Goal: Task Accomplishment & Management: Manage account settings

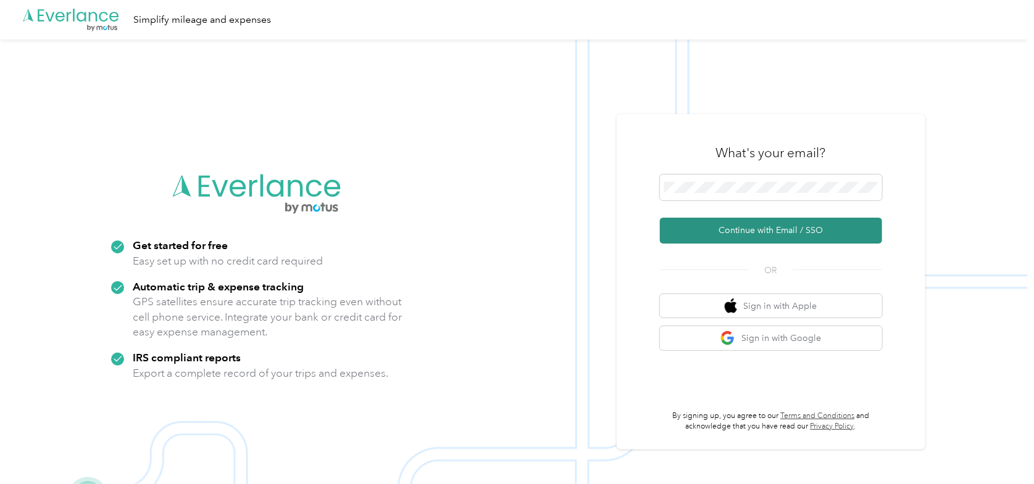
click at [721, 230] on button "Continue with Email / SSO" at bounding box center [771, 231] width 222 height 26
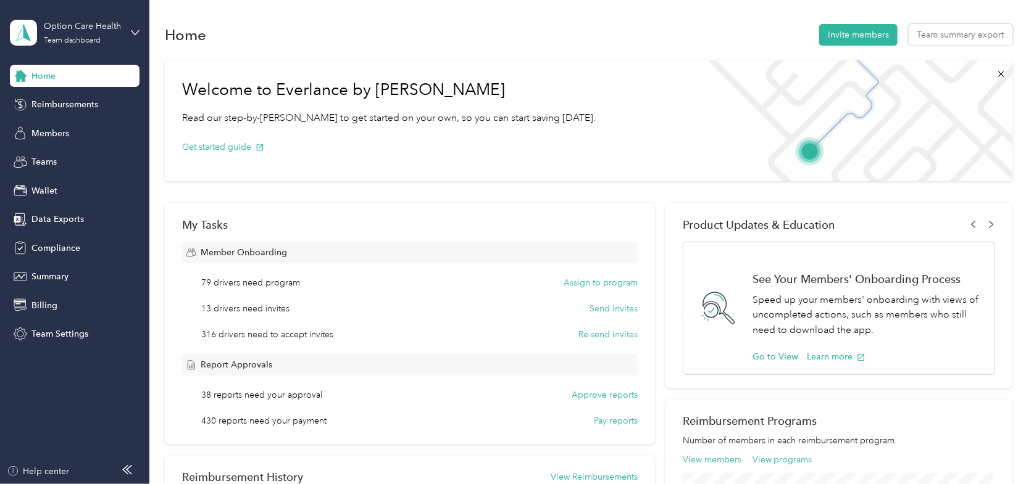
click at [455, 43] on div "Home Invite members Team summary export" at bounding box center [589, 35] width 848 height 26
click at [57, 132] on span "Members" at bounding box center [50, 133] width 38 height 13
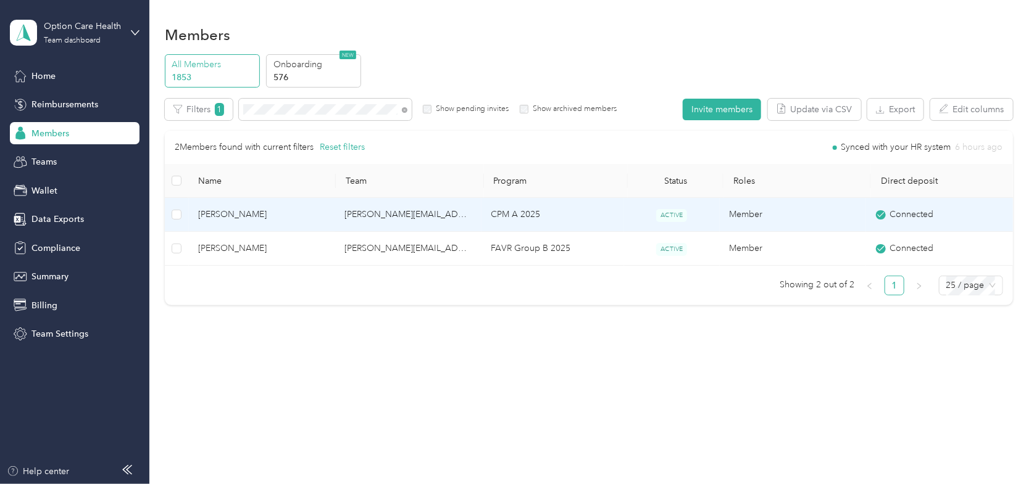
click at [218, 216] on span "[PERSON_NAME]" at bounding box center [261, 215] width 127 height 14
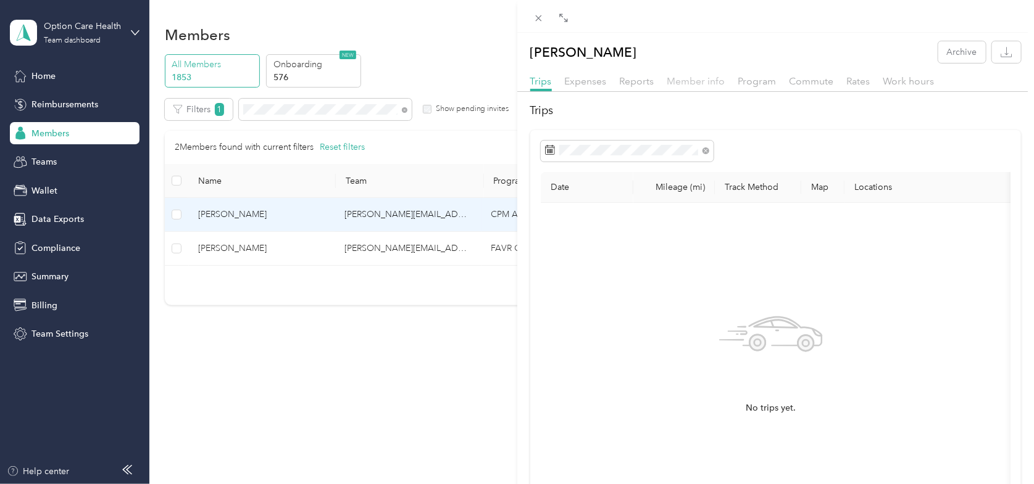
click at [706, 83] on span "Member info" at bounding box center [696, 81] width 58 height 12
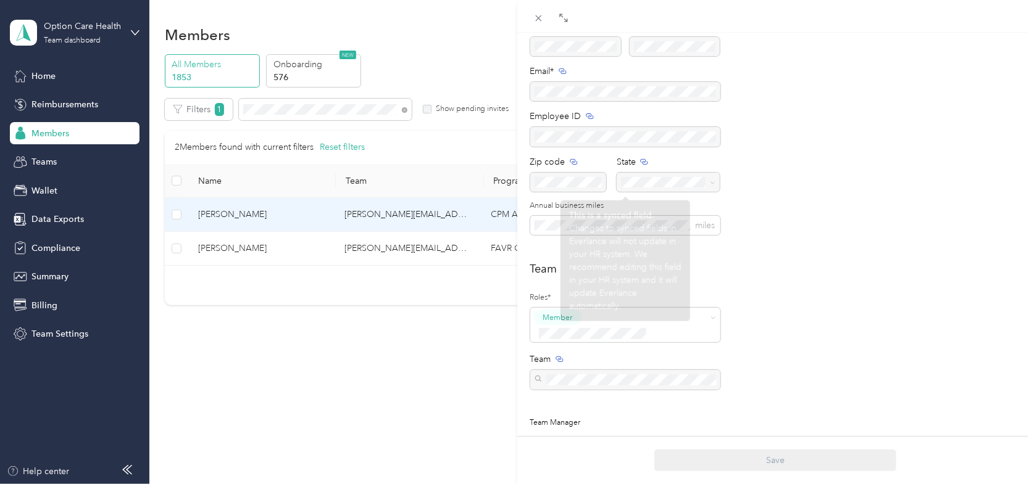
scroll to position [123, 0]
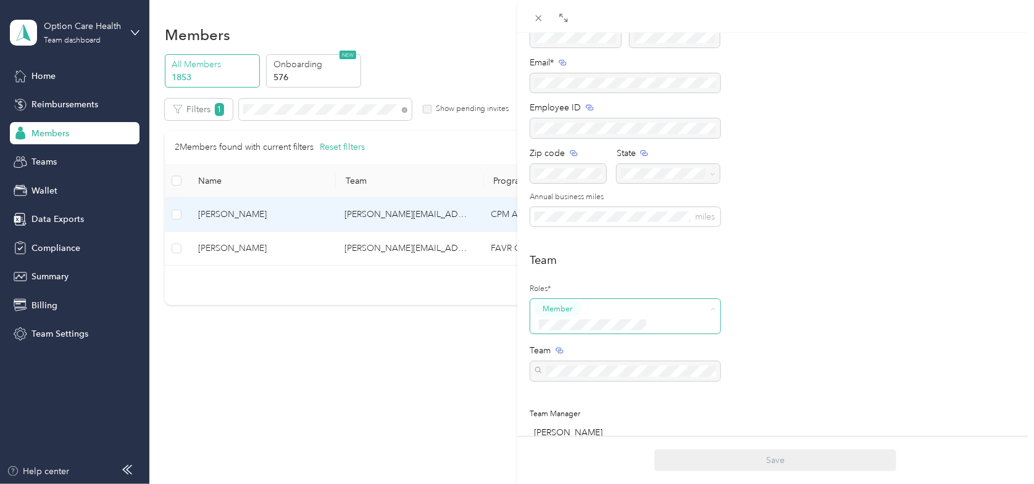
click at [557, 405] on span "Manager" at bounding box center [562, 402] width 31 height 11
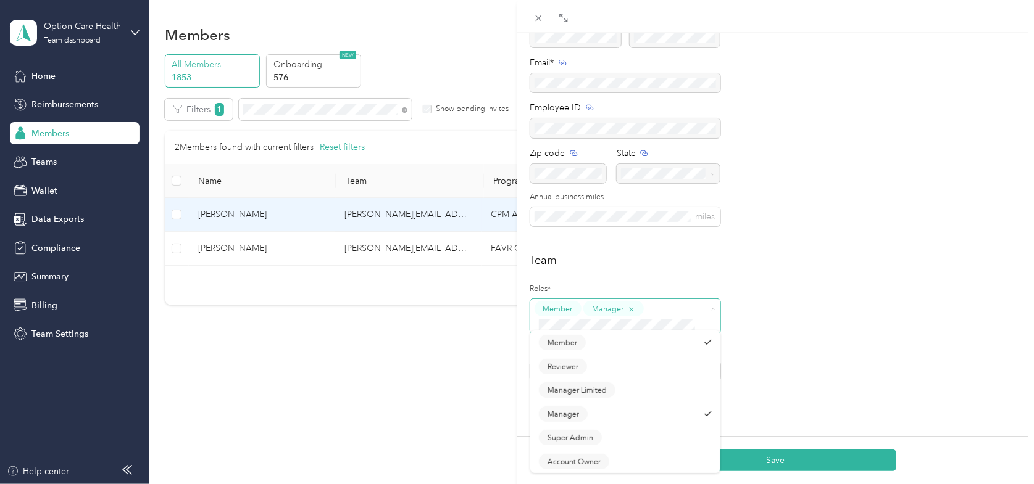
click at [542, 300] on span "Member Manager" at bounding box center [625, 316] width 190 height 35
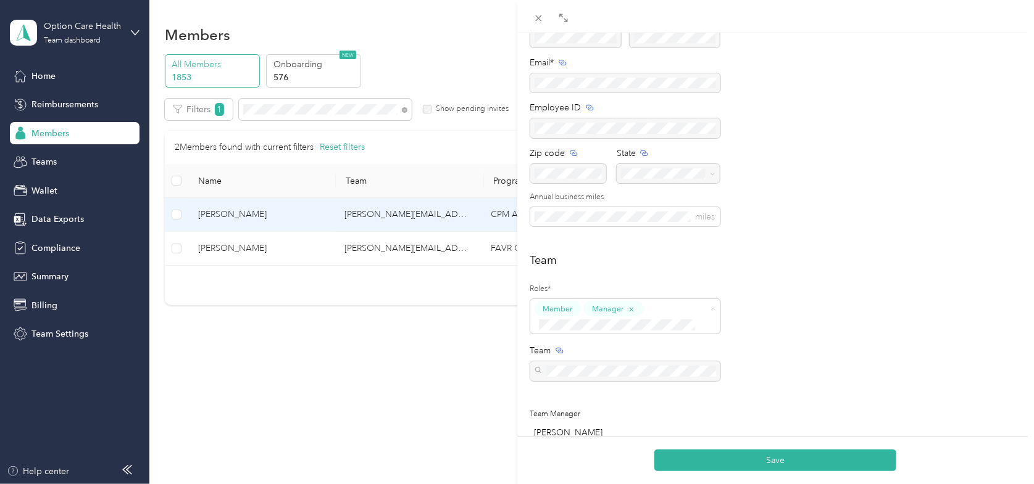
click at [704, 347] on li "Member" at bounding box center [625, 347] width 190 height 24
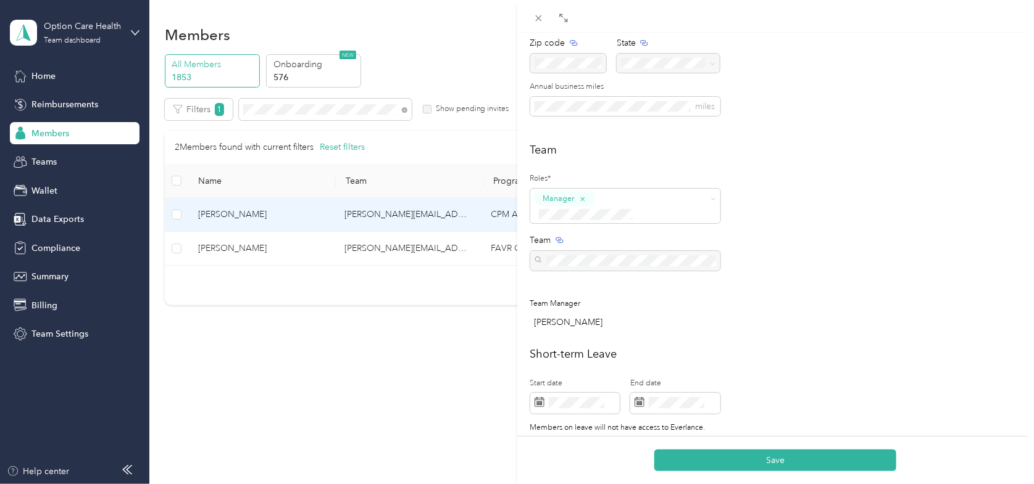
scroll to position [370, 0]
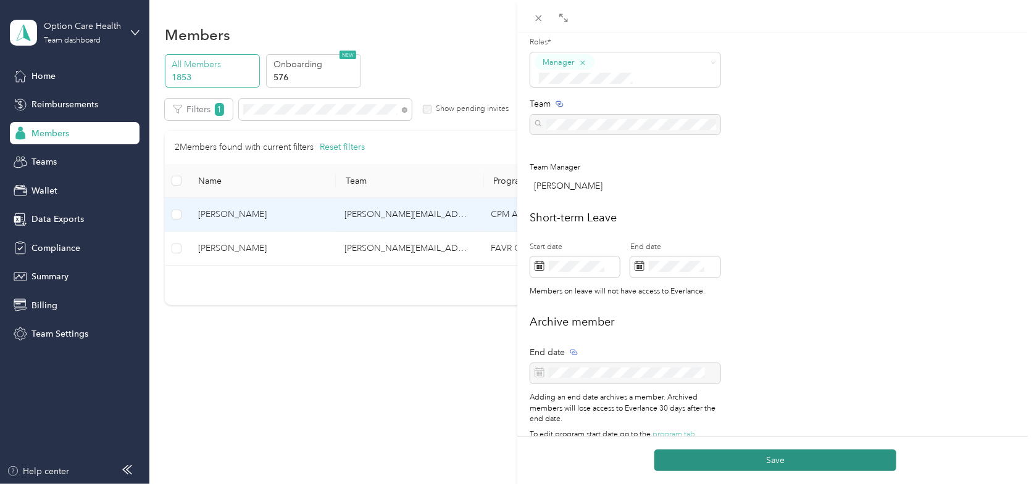
click at [756, 459] on button "Save" at bounding box center [775, 461] width 242 height 22
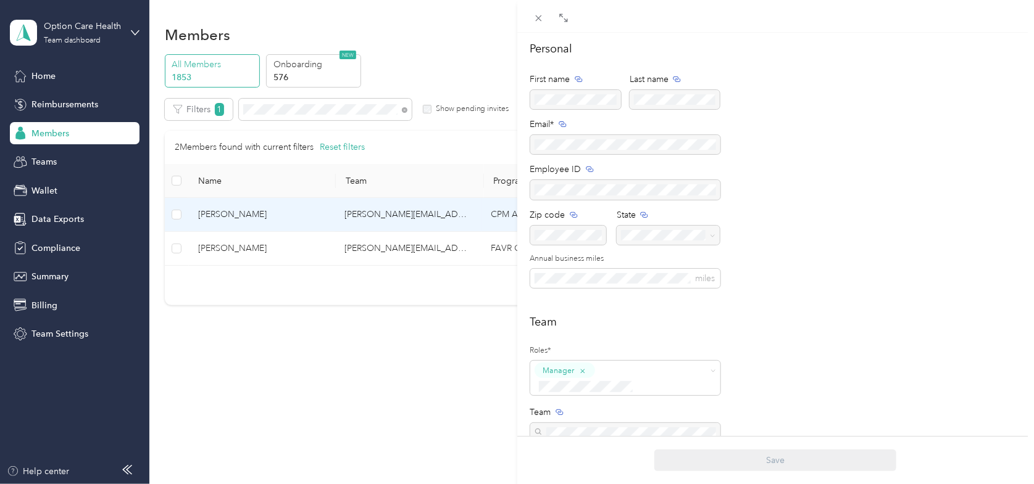
scroll to position [0, 0]
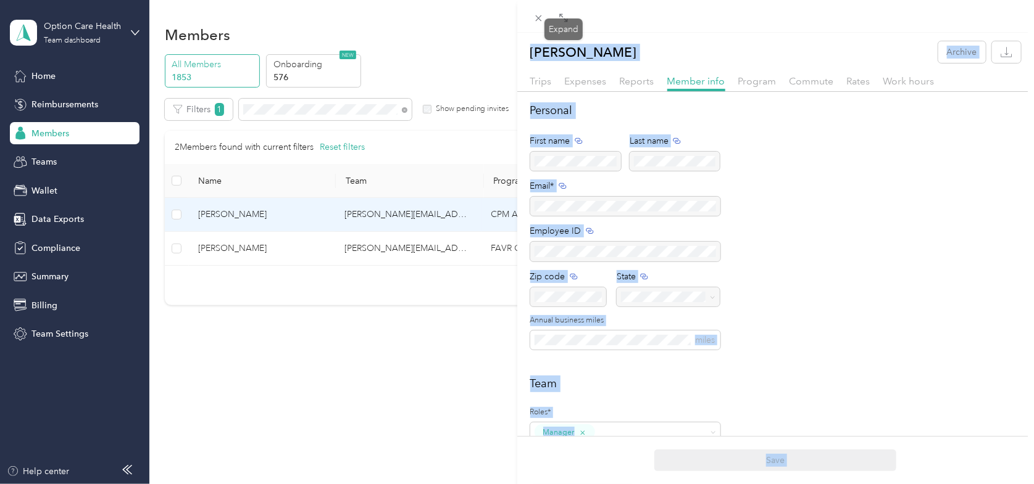
click at [544, 19] on span at bounding box center [538, 17] width 17 height 17
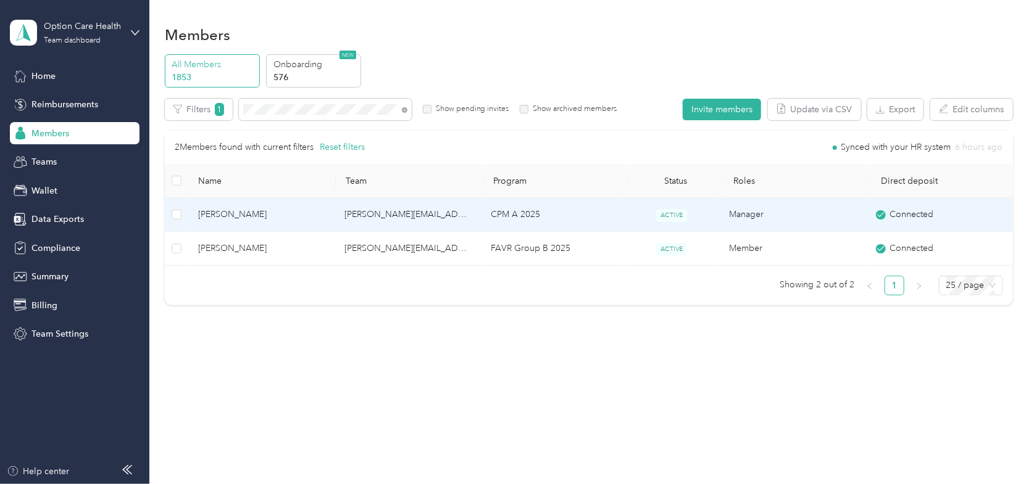
click at [215, 213] on span "[PERSON_NAME]" at bounding box center [261, 215] width 127 height 14
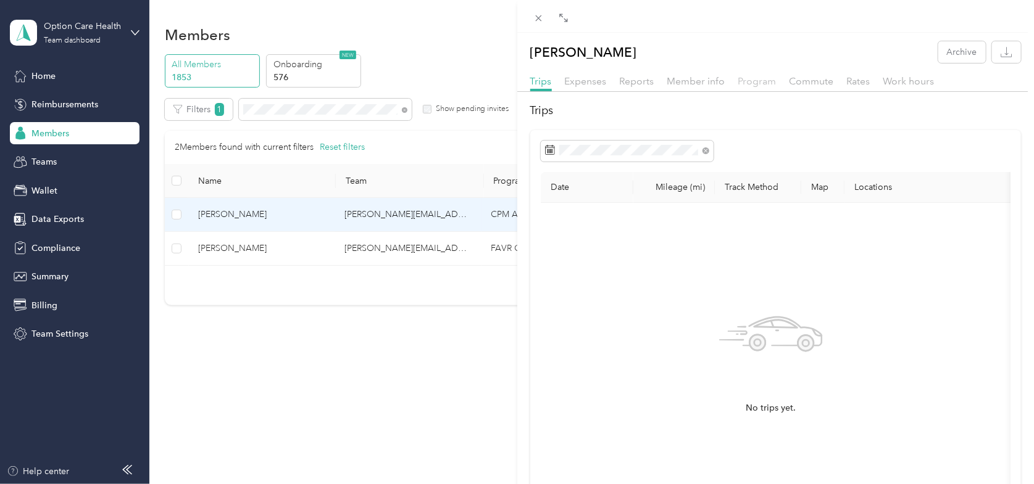
click at [748, 84] on span "Program" at bounding box center [757, 81] width 38 height 12
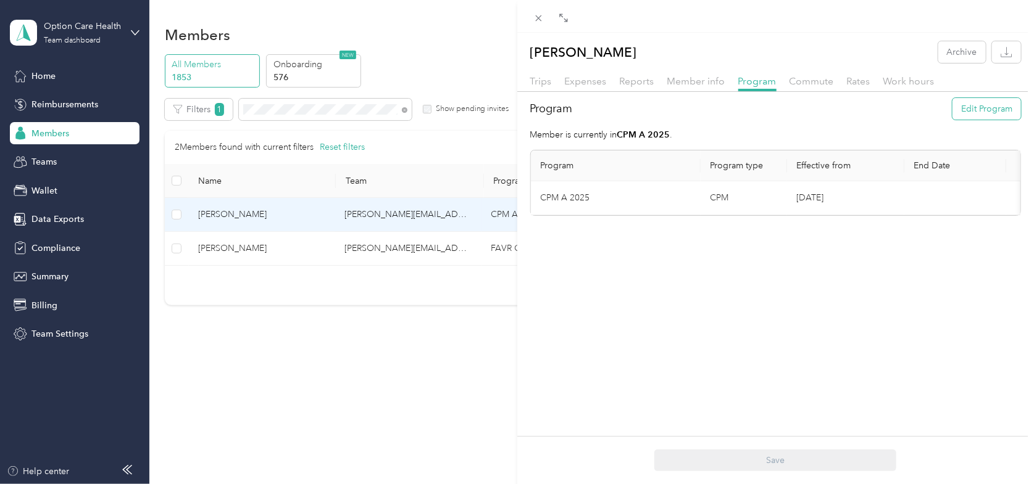
click at [975, 103] on button "Edit Program" at bounding box center [986, 109] width 69 height 22
click at [586, 251] on li "CPM B 2025 (CPM)" at bounding box center [616, 249] width 150 height 22
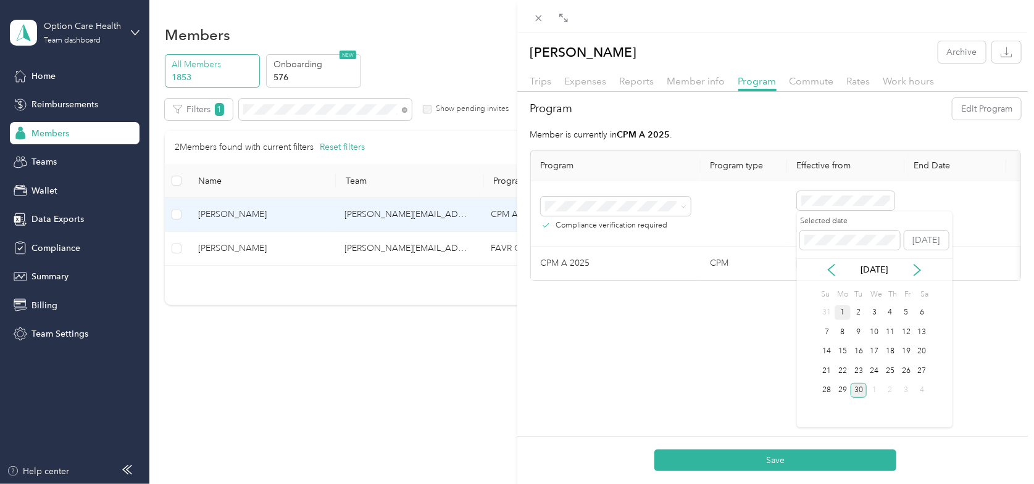
click at [841, 312] on div "1" at bounding box center [842, 312] width 16 height 15
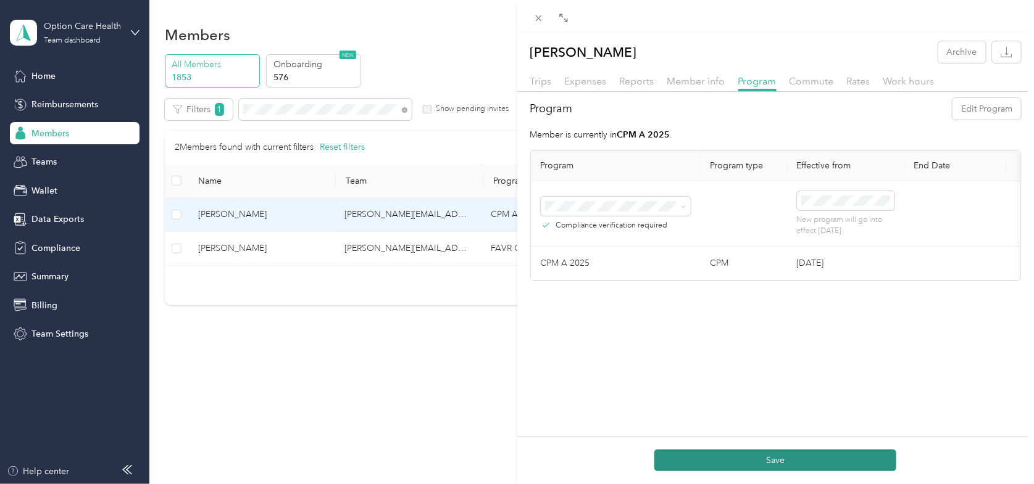
click at [769, 460] on button "Save" at bounding box center [775, 461] width 242 height 22
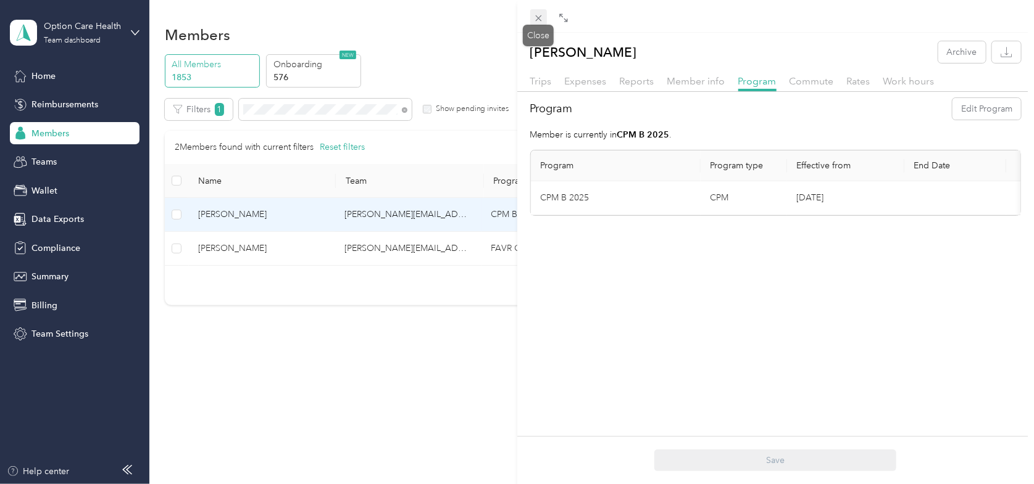
click at [533, 16] on icon at bounding box center [538, 18] width 10 height 10
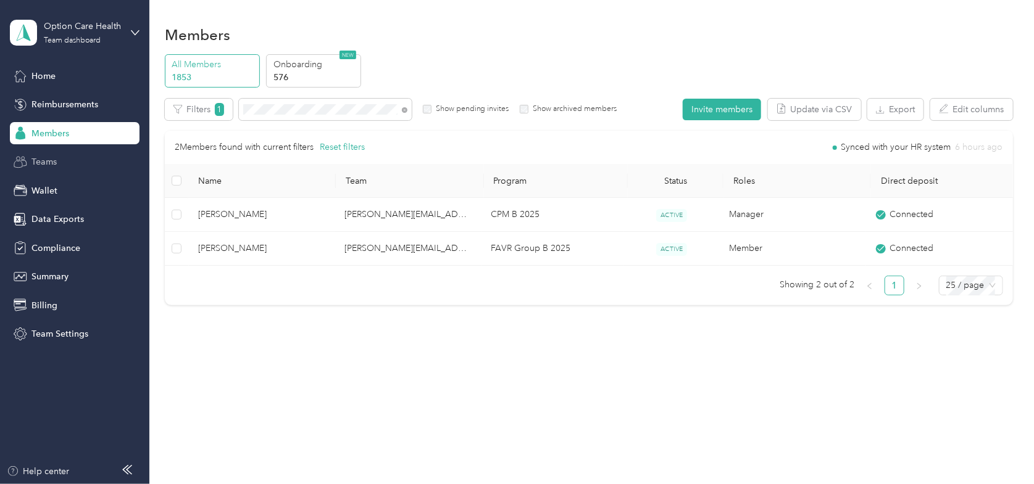
click at [44, 157] on span "Teams" at bounding box center [43, 162] width 25 height 13
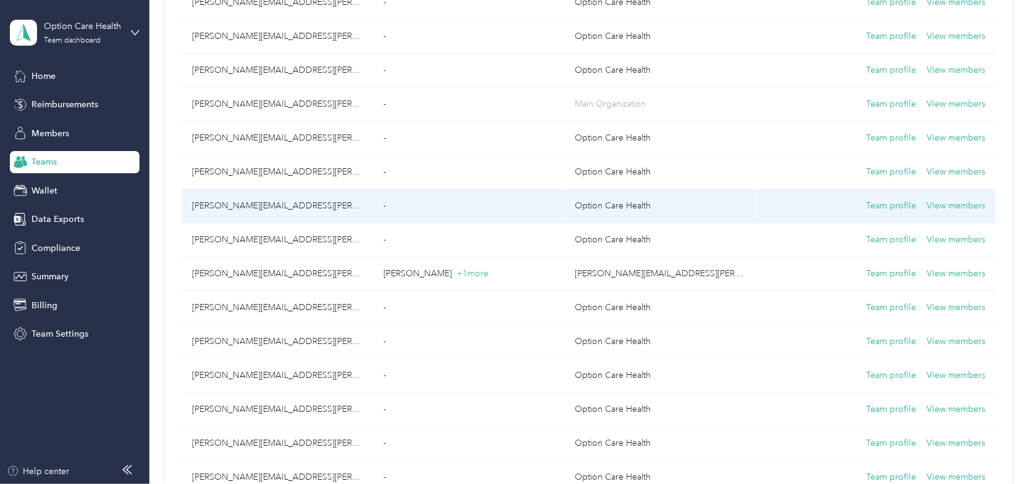
scroll to position [741, 0]
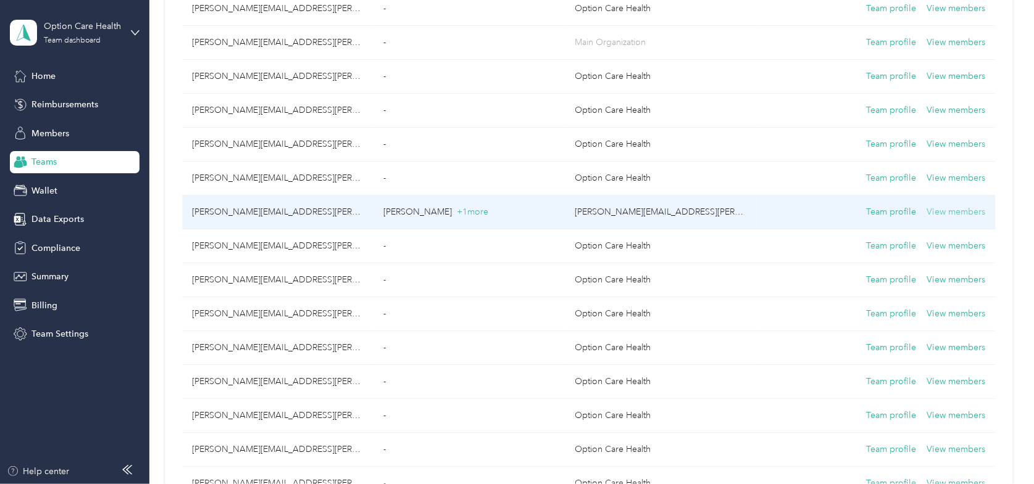
click at [953, 210] on button "View members" at bounding box center [956, 213] width 59 height 14
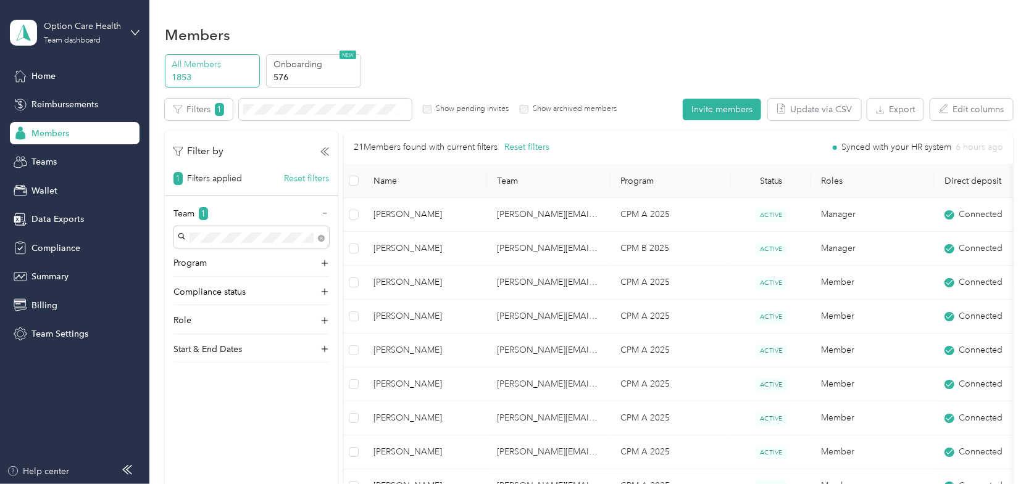
click at [430, 22] on div "Members" at bounding box center [589, 35] width 848 height 26
click at [52, 159] on span "Teams" at bounding box center [43, 162] width 25 height 13
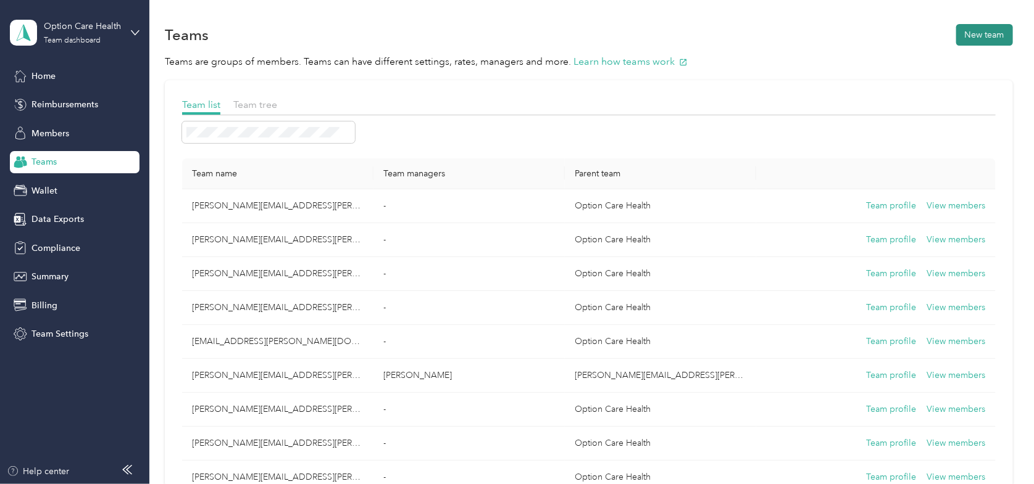
click at [978, 35] on button "New team" at bounding box center [984, 35] width 57 height 22
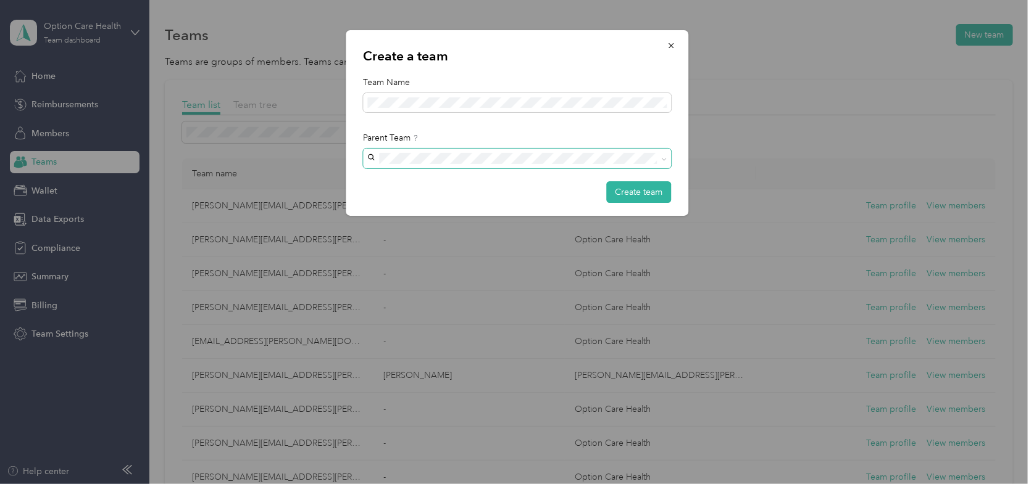
click at [663, 157] on icon at bounding box center [664, 160] width 6 height 6
click at [322, 484] on div "Create a team Team Name Parent Team Create team Option Care Health [PERSON_NAME…" at bounding box center [514, 484] width 1028 height 0
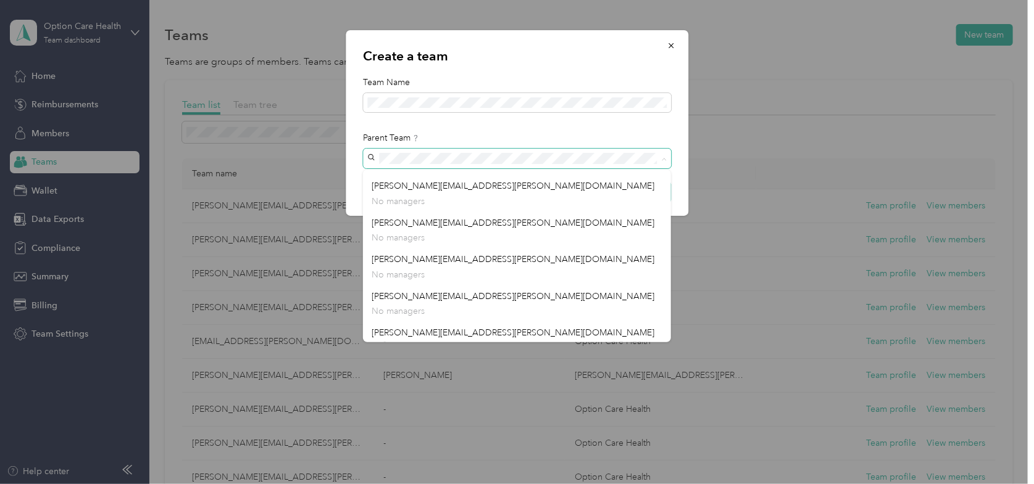
scroll to position [494, 0]
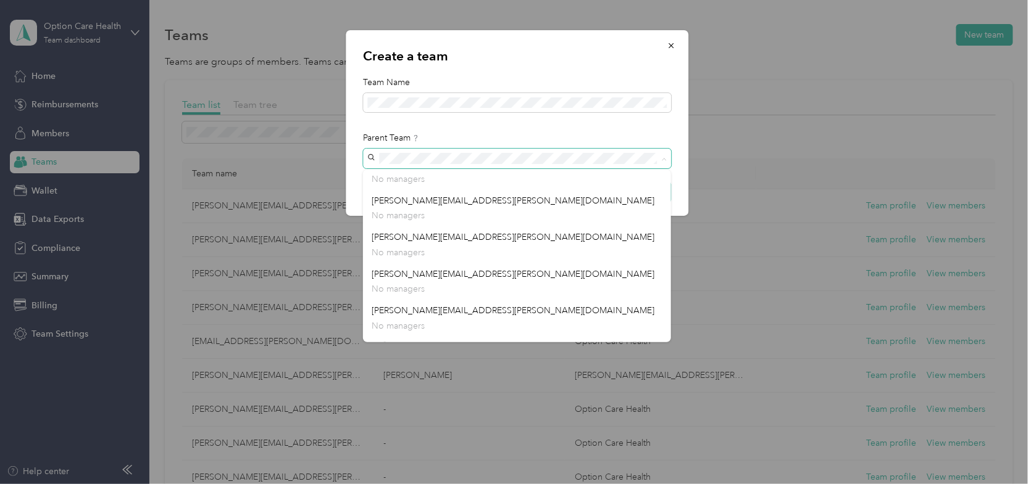
click at [368, 159] on span at bounding box center [517, 158] width 308 height 19
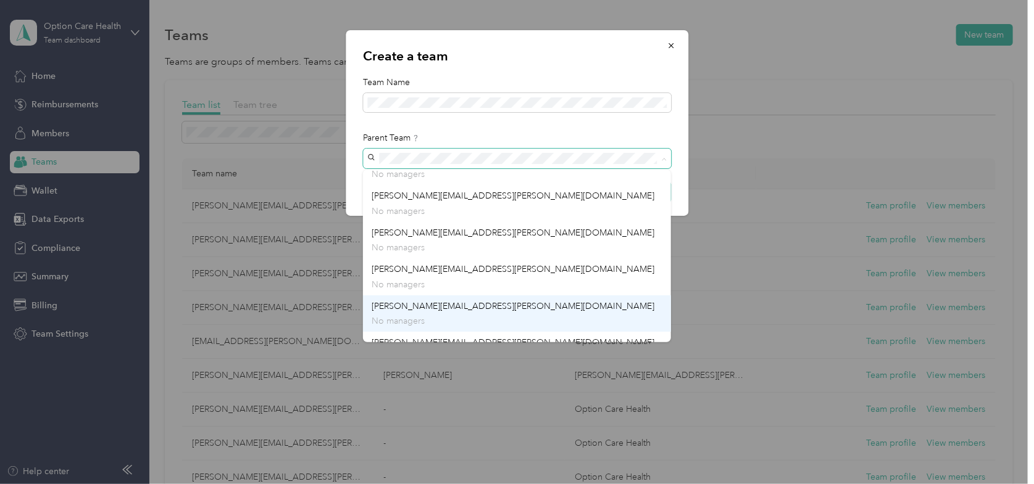
scroll to position [0, 0]
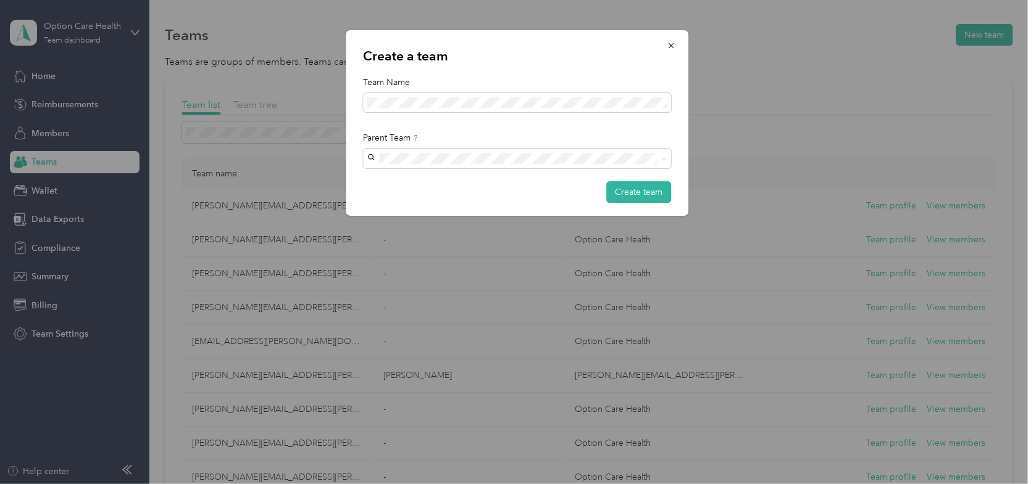
click at [409, 217] on div "[PERSON_NAME][EMAIL_ADDRESS][PERSON_NAME][DOMAIN_NAME] [PERSON_NAME] +1 more" at bounding box center [517, 224] width 291 height 28
click at [646, 194] on button "Create team" at bounding box center [638, 192] width 65 height 22
click at [881, 23] on icon at bounding box center [882, 24] width 10 height 11
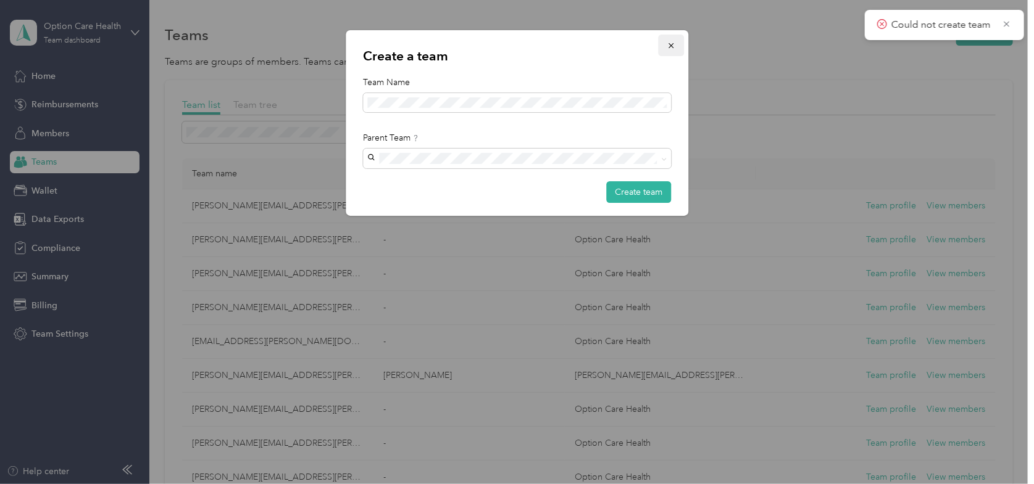
click at [676, 43] on button "button" at bounding box center [671, 46] width 26 height 22
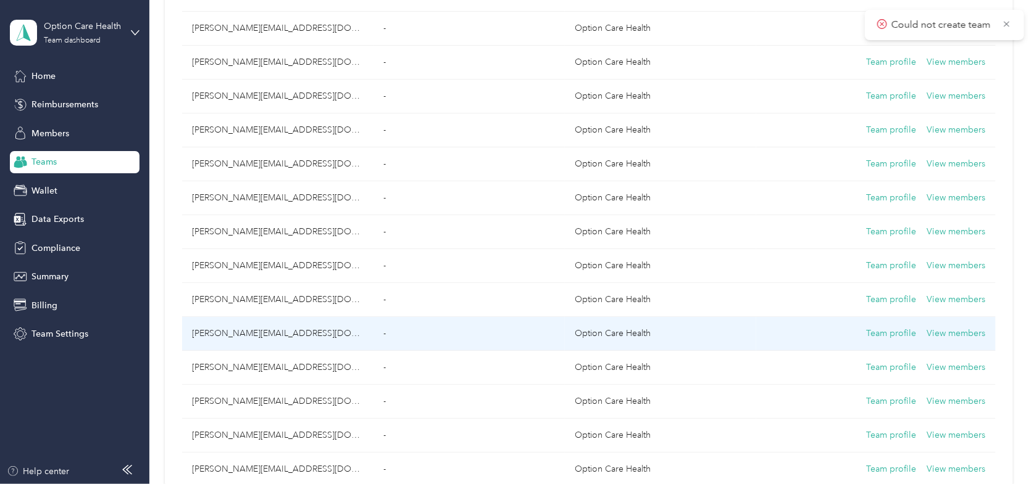
scroll to position [123, 0]
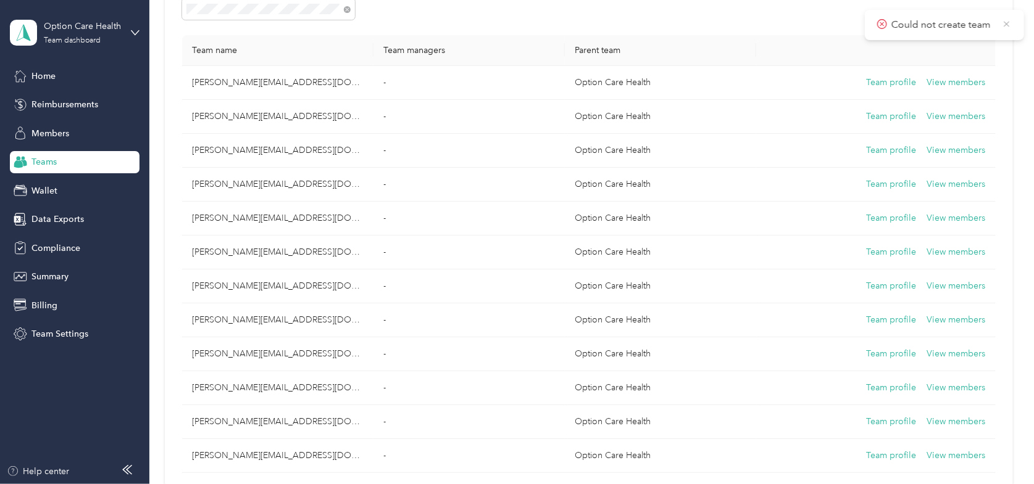
click at [1011, 23] on icon at bounding box center [1007, 24] width 10 height 11
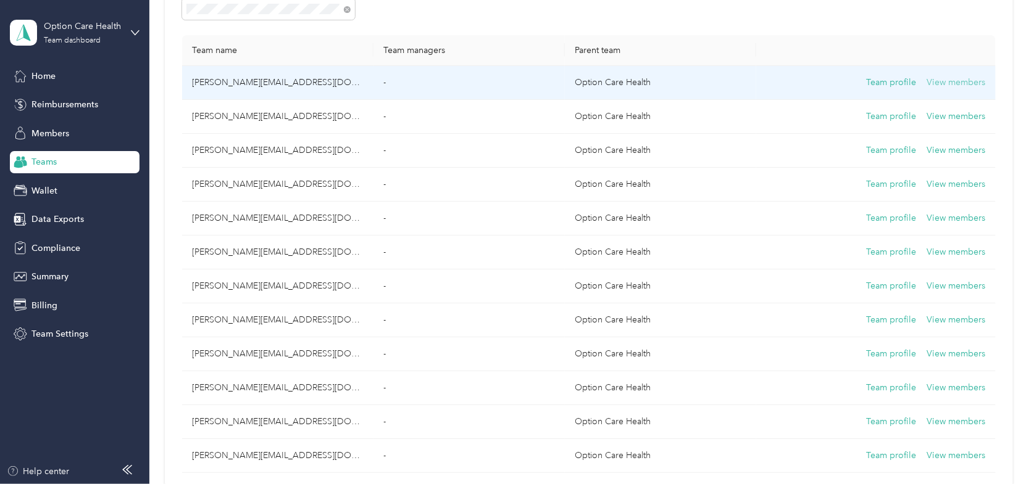
click at [940, 79] on button "View members" at bounding box center [956, 83] width 59 height 14
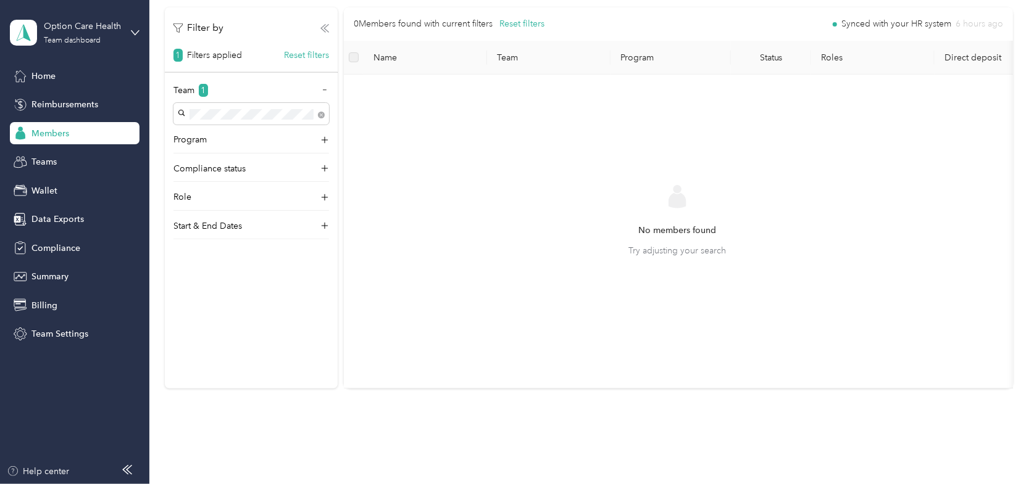
click at [325, 28] on icon at bounding box center [326, 28] width 4 height 7
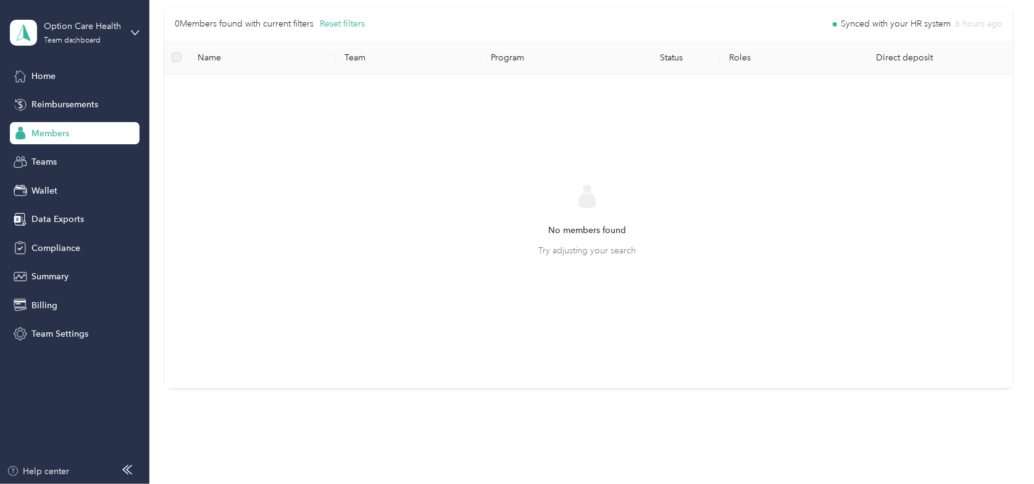
click at [48, 136] on span "Members" at bounding box center [50, 133] width 38 height 13
click at [43, 131] on span "Members" at bounding box center [50, 133] width 38 height 13
click at [331, 25] on button "Reset filters" at bounding box center [342, 24] width 45 height 14
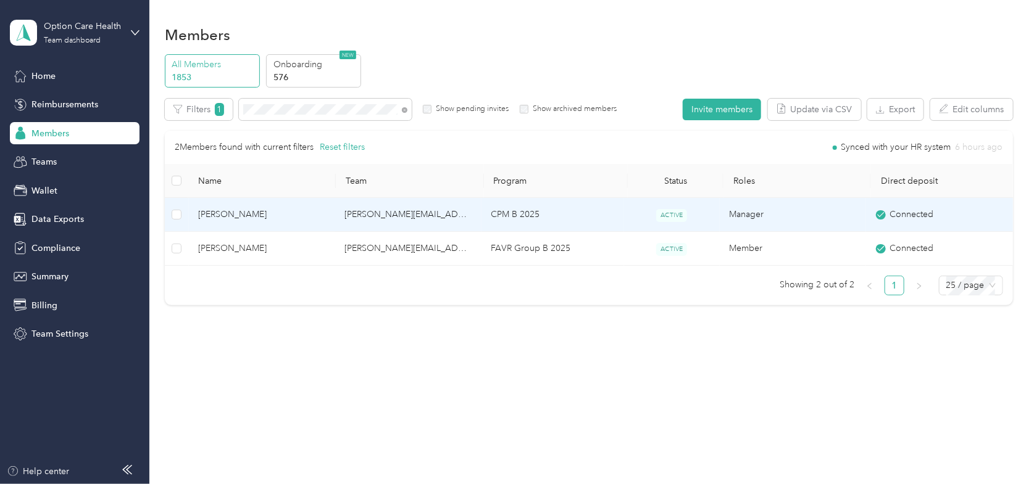
click at [229, 216] on span "[PERSON_NAME]" at bounding box center [261, 215] width 127 height 14
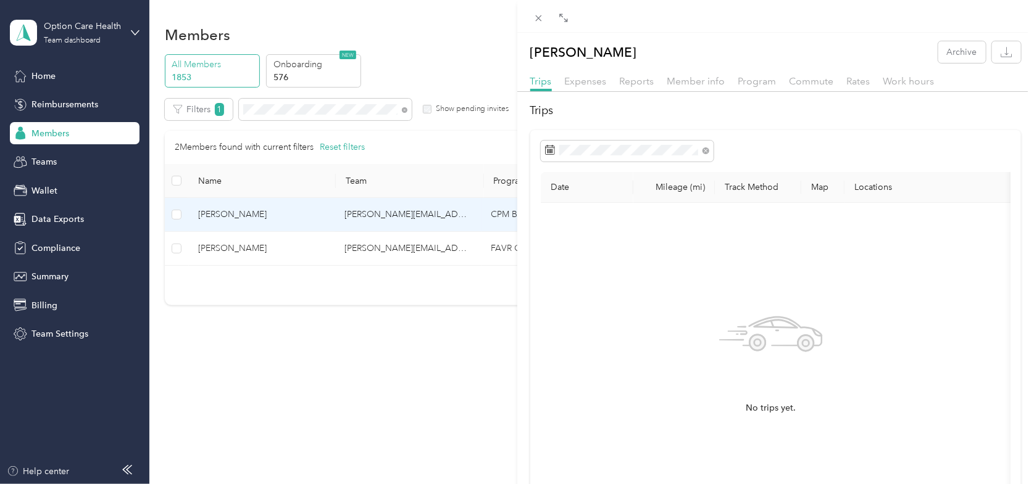
click at [588, 87] on div "Expenses" at bounding box center [586, 81] width 42 height 15
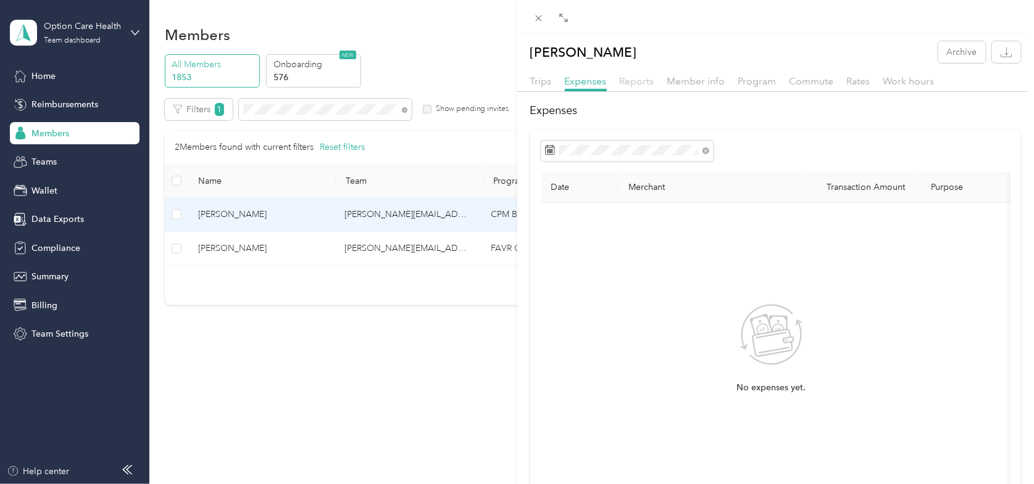
click at [631, 79] on span "Reports" at bounding box center [637, 81] width 35 height 12
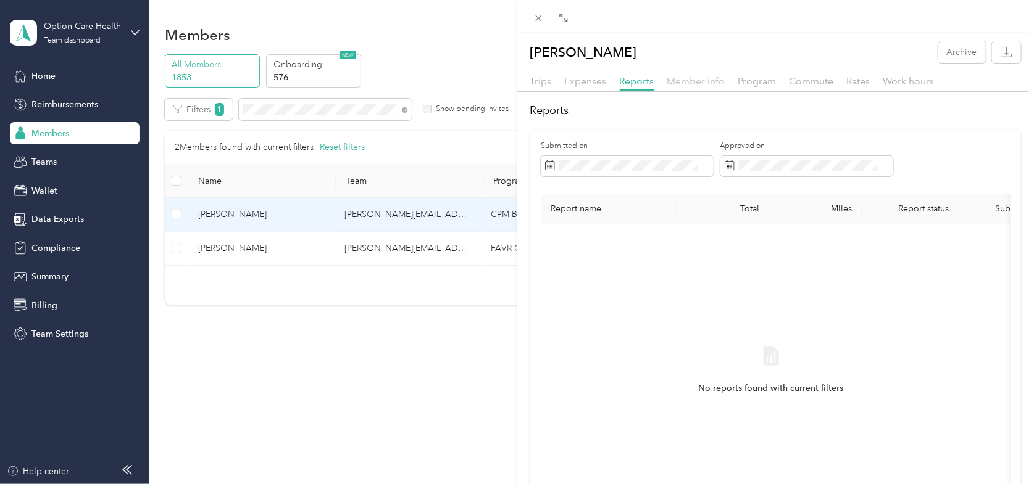
click at [684, 84] on span "Member info" at bounding box center [696, 81] width 58 height 12
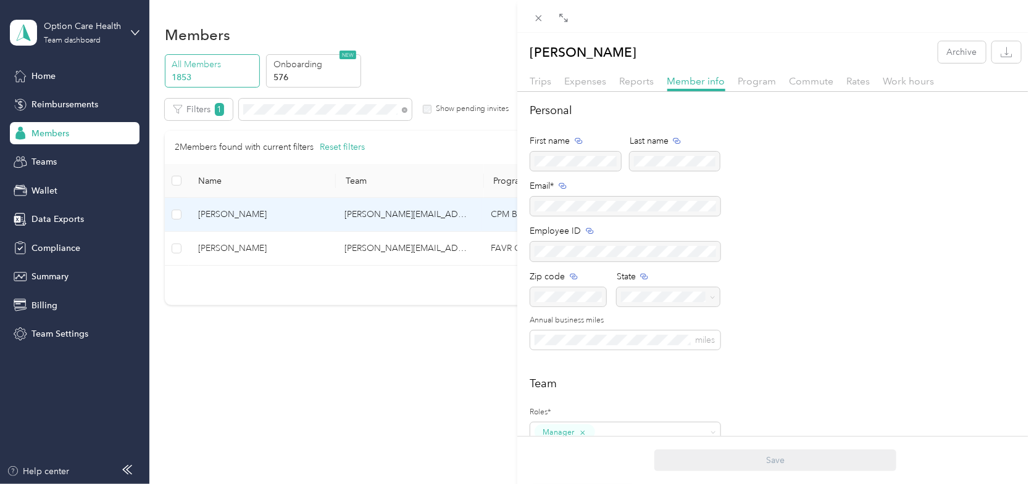
click at [762, 87] on div "Program" at bounding box center [757, 81] width 38 height 15
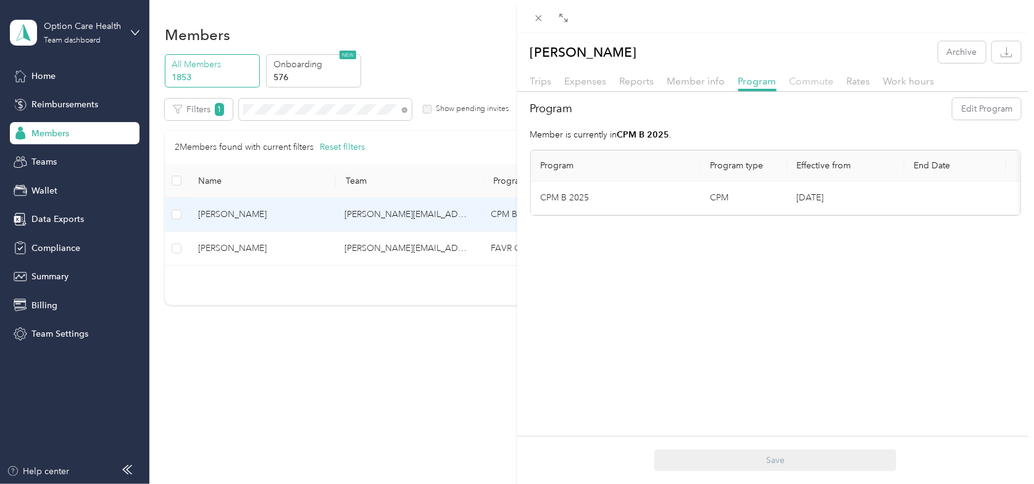
click at [799, 84] on span "Commute" at bounding box center [811, 81] width 44 height 12
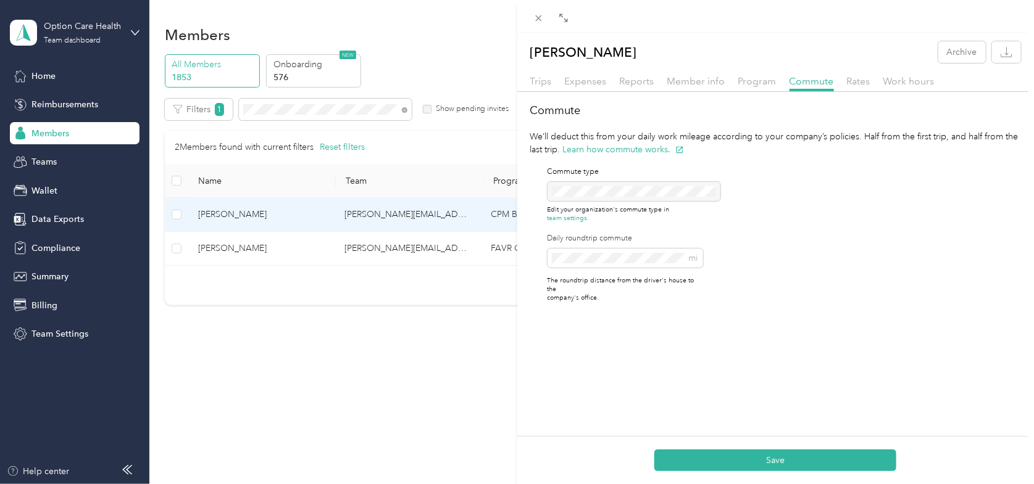
click at [723, 459] on button "Save" at bounding box center [775, 461] width 242 height 22
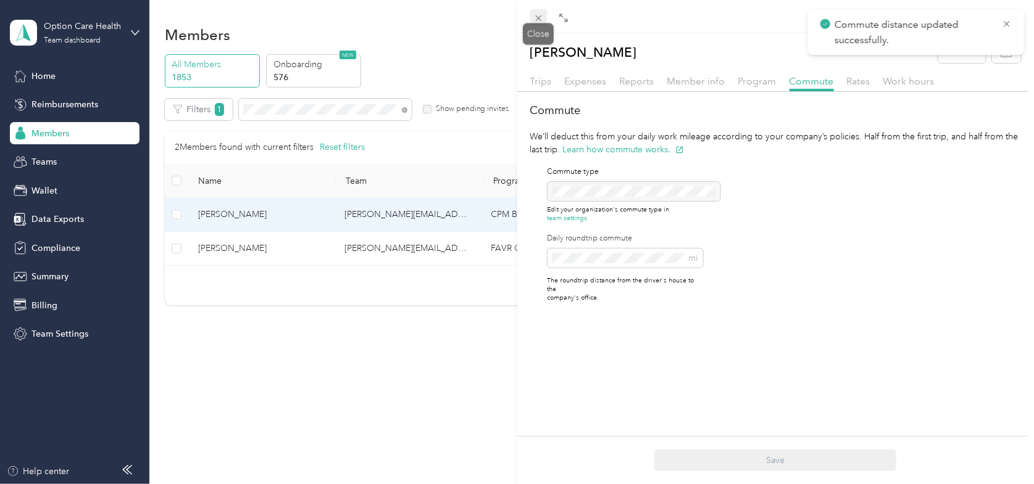
click at [531, 22] on span at bounding box center [538, 17] width 17 height 17
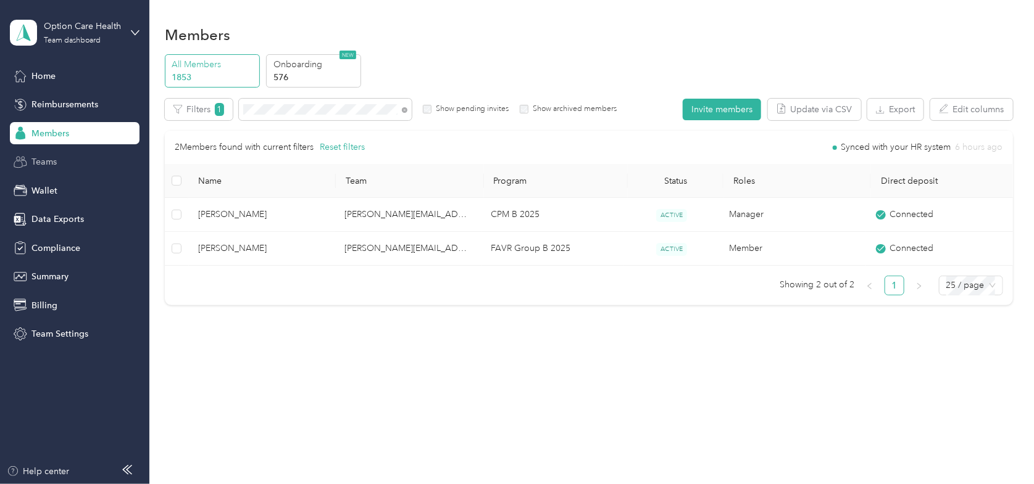
click at [49, 160] on span "Teams" at bounding box center [43, 162] width 25 height 13
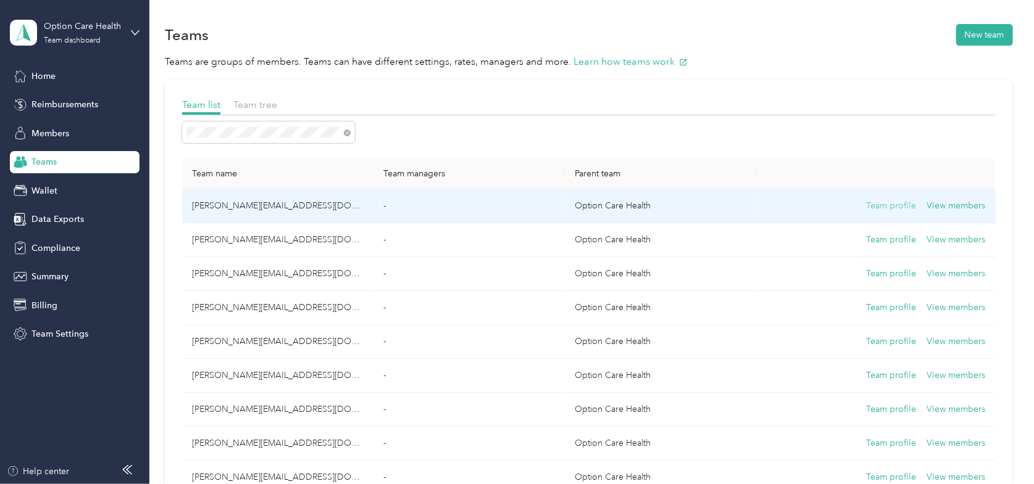
click at [873, 207] on button "Team profile" at bounding box center [891, 206] width 50 height 14
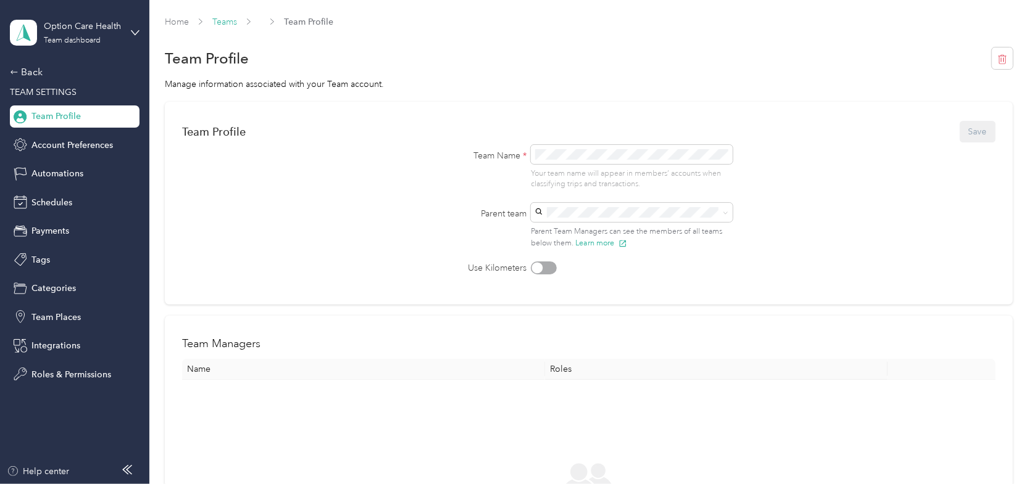
click at [232, 22] on link "Teams" at bounding box center [224, 22] width 25 height 10
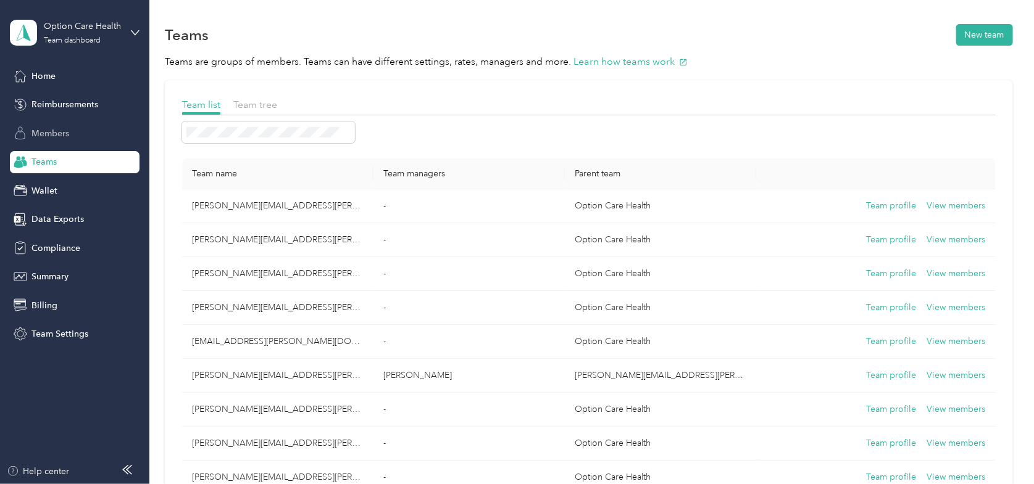
click at [69, 127] on span "Members" at bounding box center [50, 133] width 38 height 13
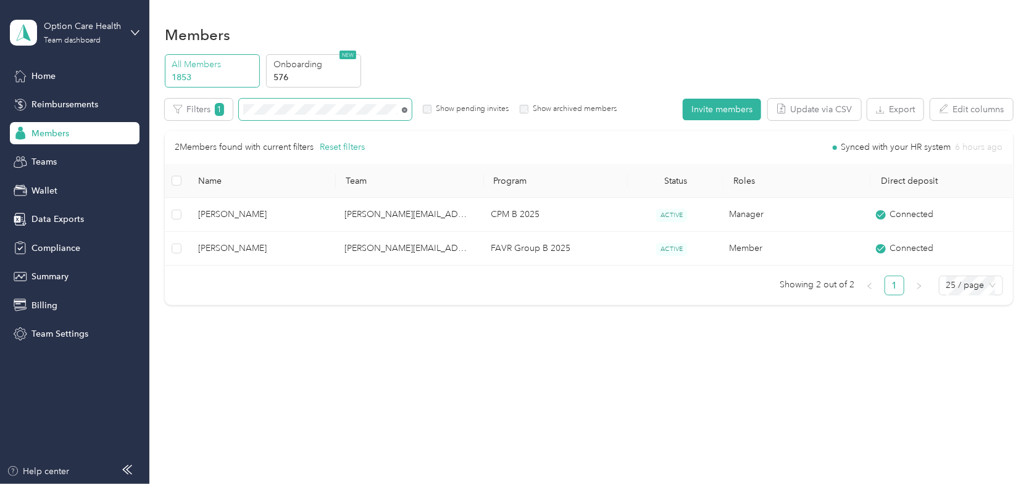
click at [405, 110] on icon at bounding box center [405, 110] width 6 height 6
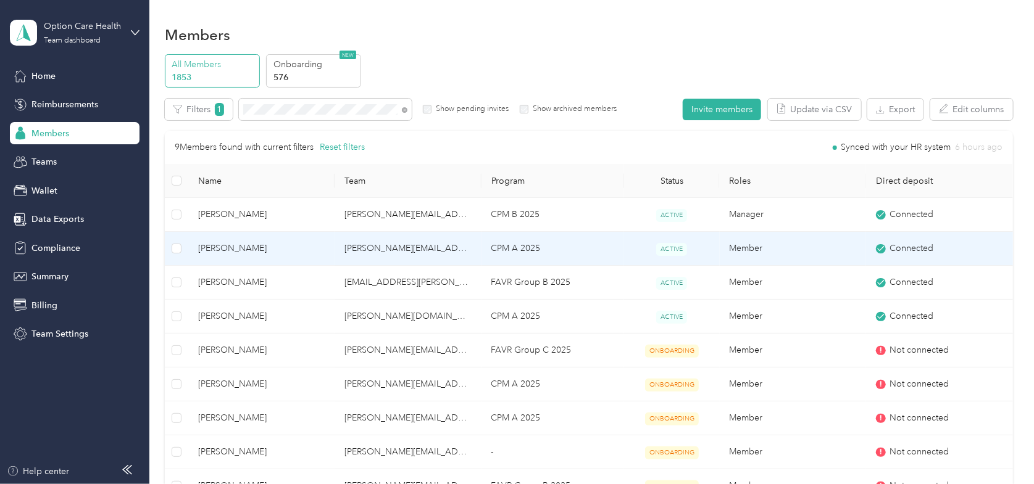
click at [239, 247] on span "[PERSON_NAME]" at bounding box center [261, 249] width 127 height 14
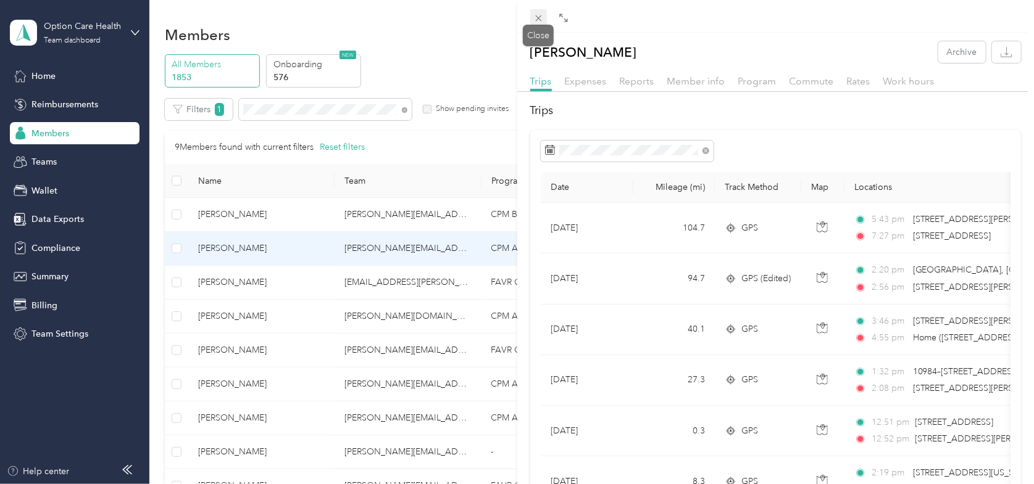
click at [539, 13] on icon at bounding box center [538, 18] width 10 height 10
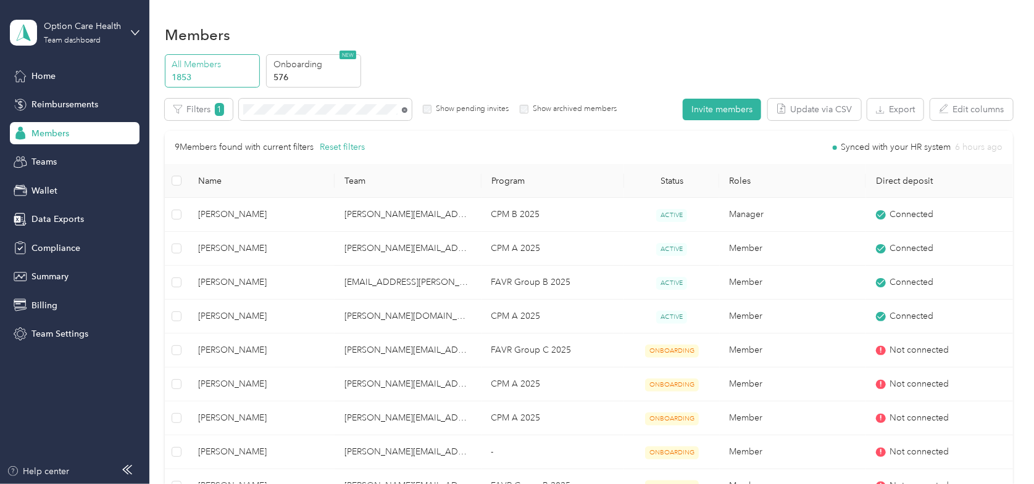
click at [404, 110] on icon at bounding box center [405, 110] width 6 height 6
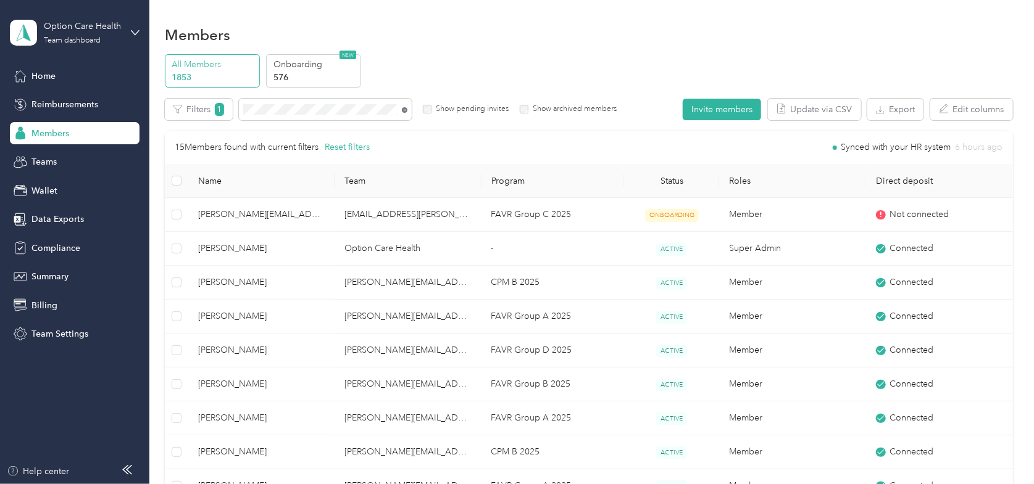
click at [405, 110] on icon at bounding box center [405, 110] width 6 height 6
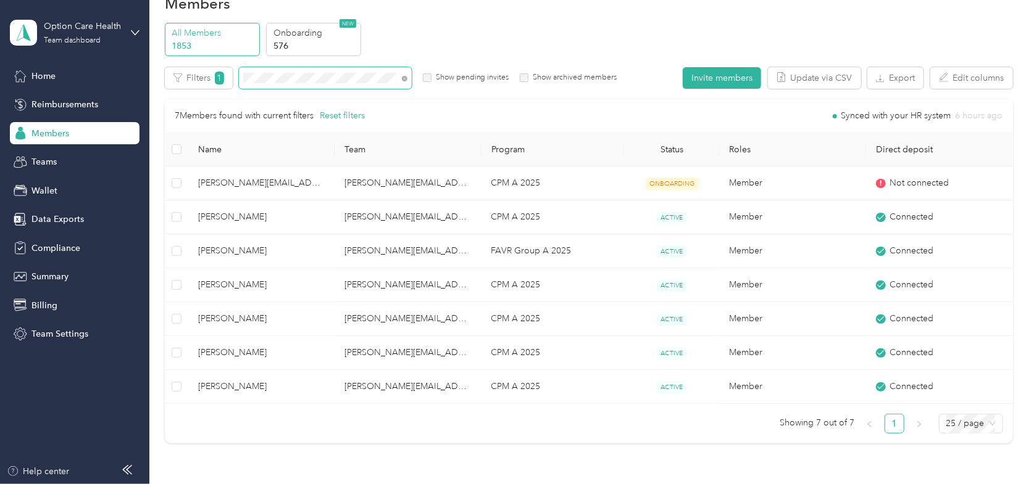
scroll to position [62, 0]
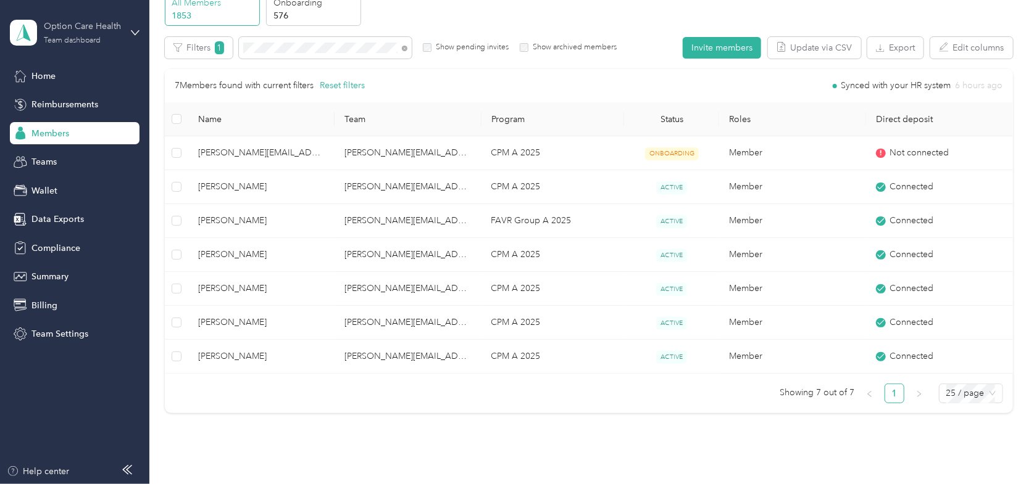
click at [118, 35] on div "Option Care Health Team dashboard" at bounding box center [82, 32] width 77 height 25
click at [58, 159] on div "Log out" at bounding box center [210, 152] width 382 height 22
